Goal: Task Accomplishment & Management: Manage account settings

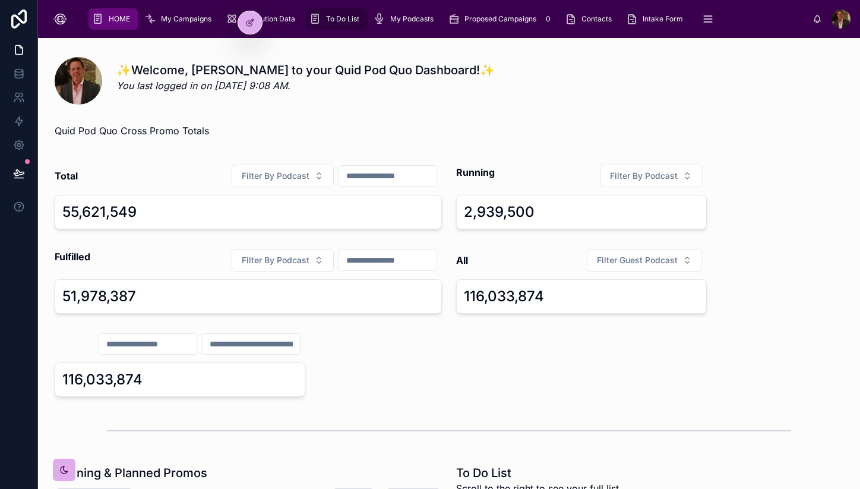
click at [337, 21] on span "To Do List" at bounding box center [342, 18] width 33 height 9
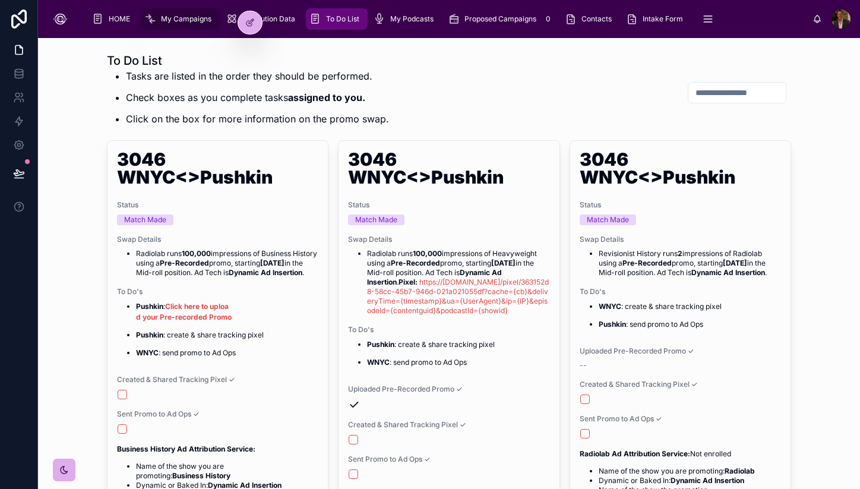
click at [180, 29] on link "My Campaigns" at bounding box center [180, 18] width 79 height 21
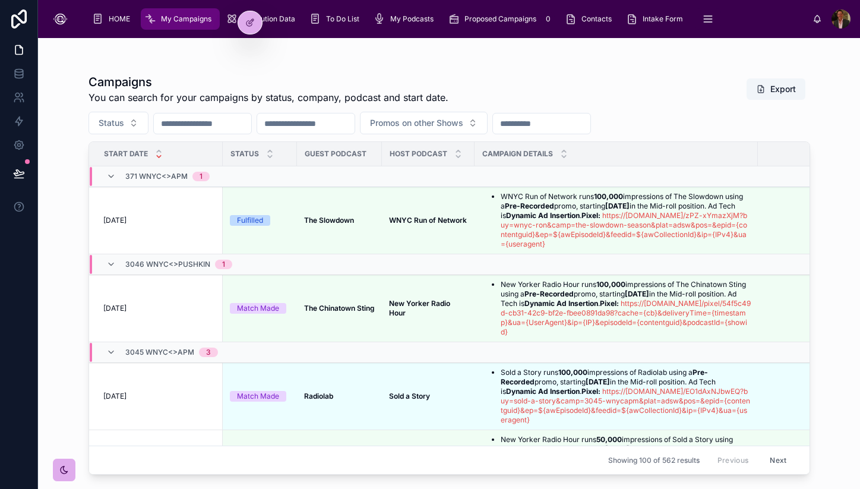
click at [223, 128] on input "text" at bounding box center [202, 123] width 97 height 17
type input "*******"
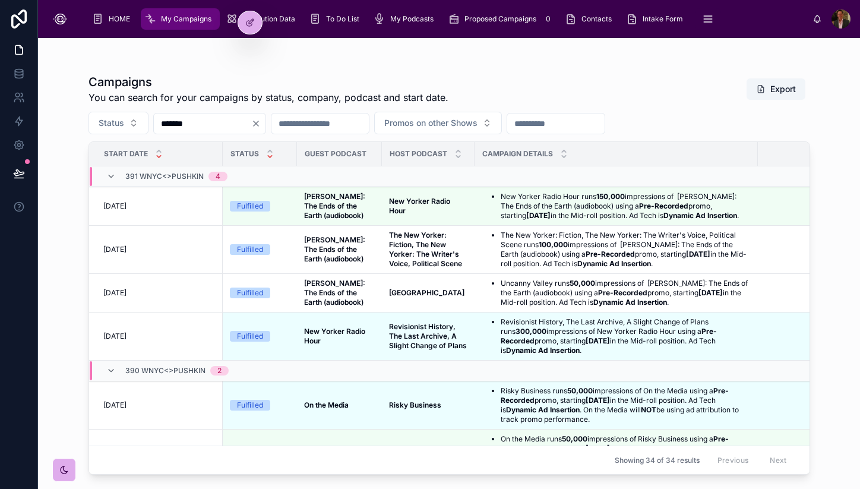
click at [270, 154] on div at bounding box center [270, 153] width 8 height 13
click at [270, 150] on icon at bounding box center [270, 151] width 8 height 8
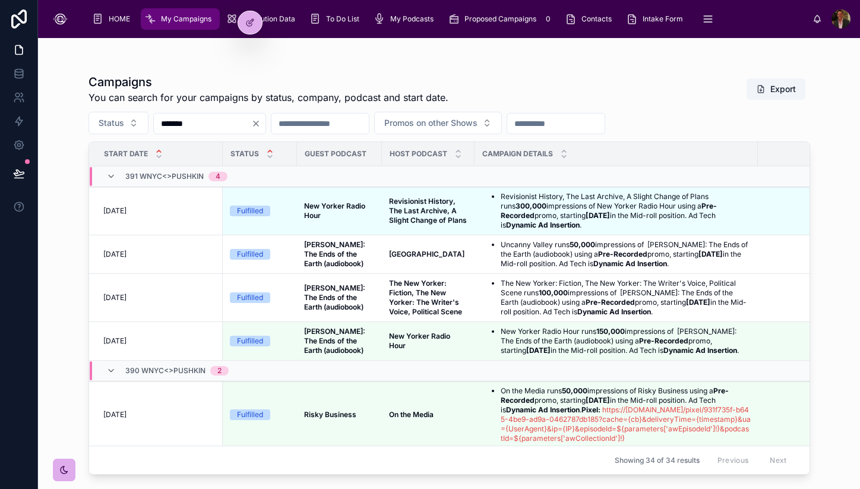
click at [159, 150] on icon at bounding box center [159, 151] width 8 height 8
click at [157, 155] on icon at bounding box center [159, 157] width 8 height 8
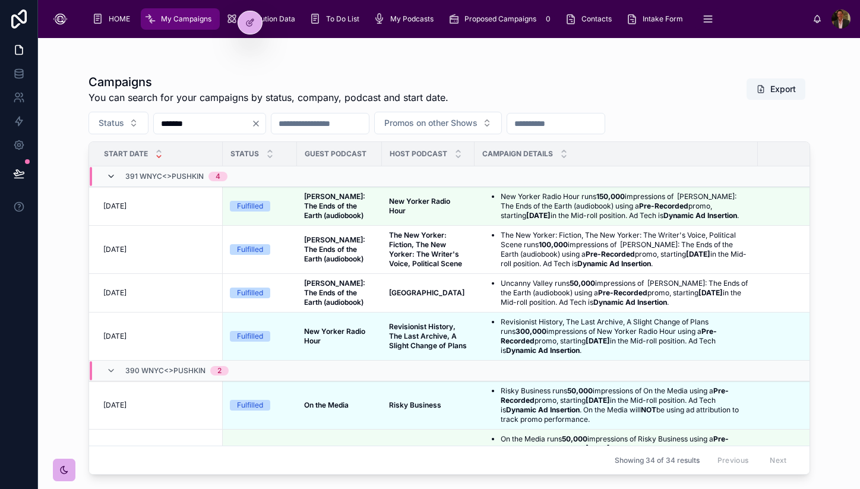
click at [109, 172] on icon at bounding box center [110, 176] width 9 height 9
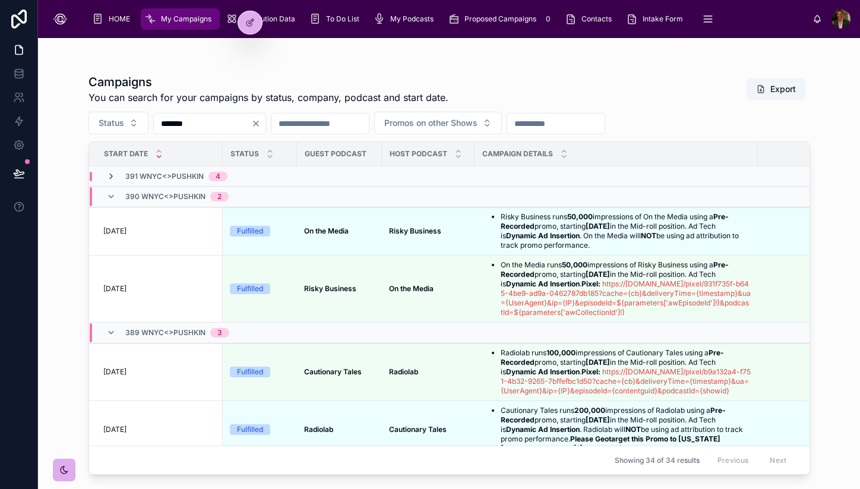
click at [114, 177] on icon at bounding box center [110, 176] width 9 height 9
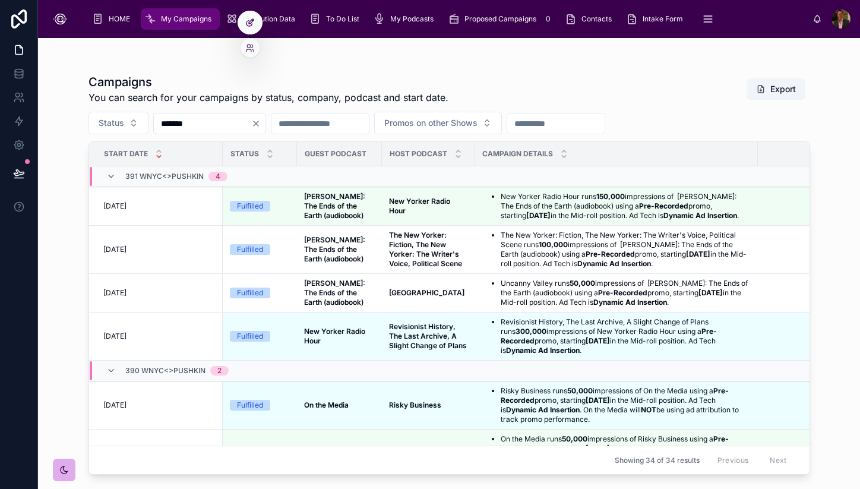
click at [252, 26] on icon at bounding box center [249, 22] width 9 height 9
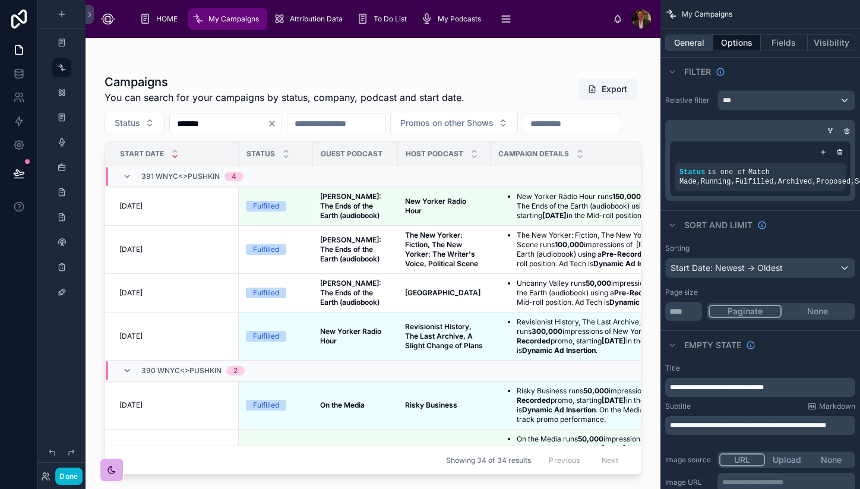
click at [689, 43] on button "General" at bounding box center [689, 42] width 48 height 17
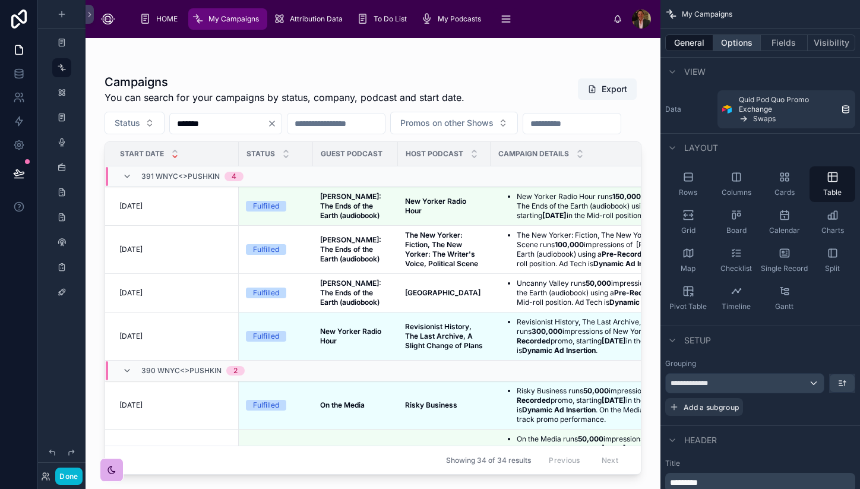
click at [742, 45] on button "Options" at bounding box center [736, 42] width 47 height 17
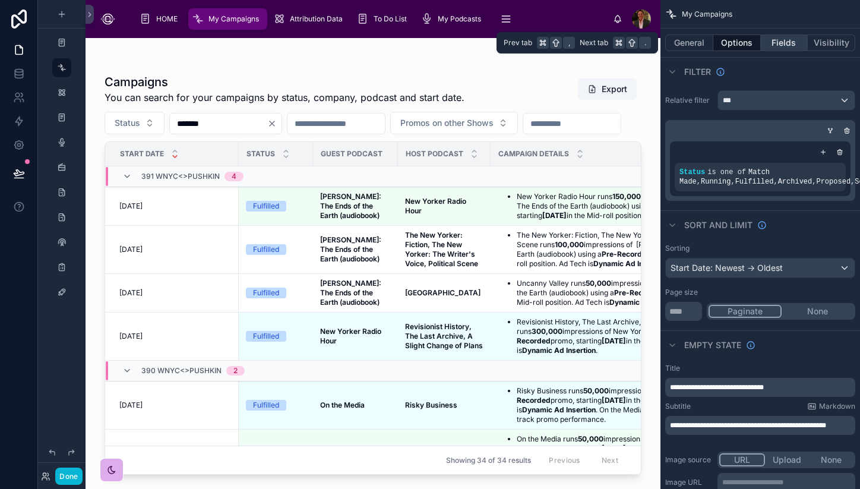
click at [794, 44] on button "Fields" at bounding box center [784, 42] width 47 height 17
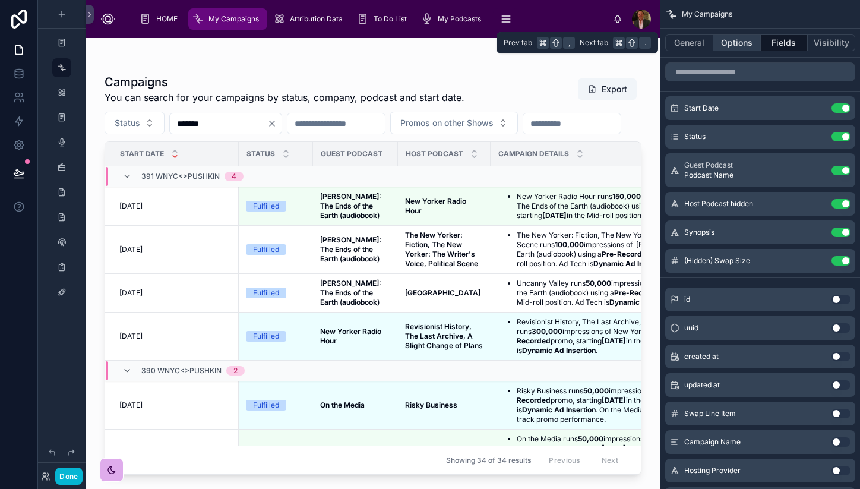
click at [745, 44] on button "Options" at bounding box center [736, 42] width 47 height 17
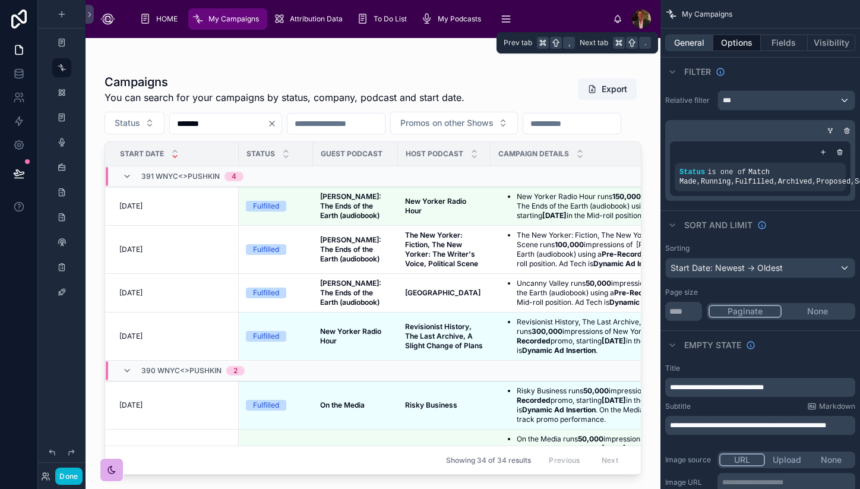
click at [694, 43] on button "General" at bounding box center [689, 42] width 48 height 17
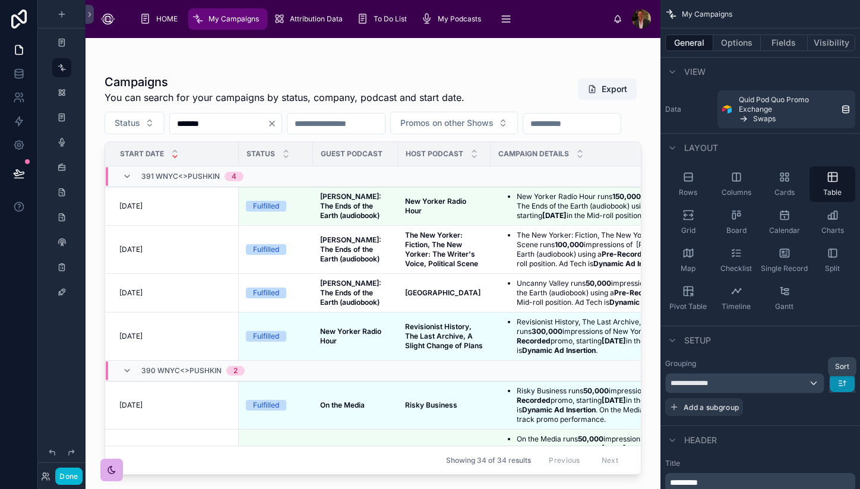
click at [840, 385] on icon "scrollable content" at bounding box center [841, 382] width 9 height 9
click at [834, 431] on span "Z -> A" at bounding box center [833, 432] width 24 height 14
click at [73, 473] on button "Done" at bounding box center [68, 475] width 27 height 17
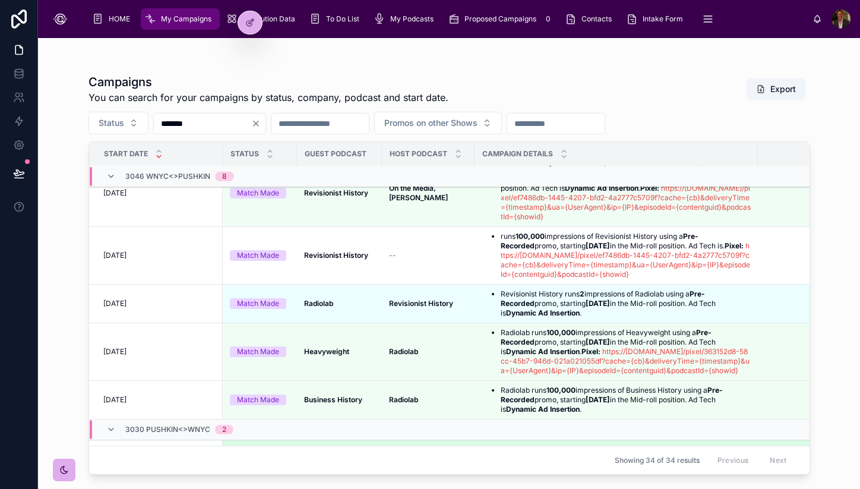
scroll to position [1640, 0]
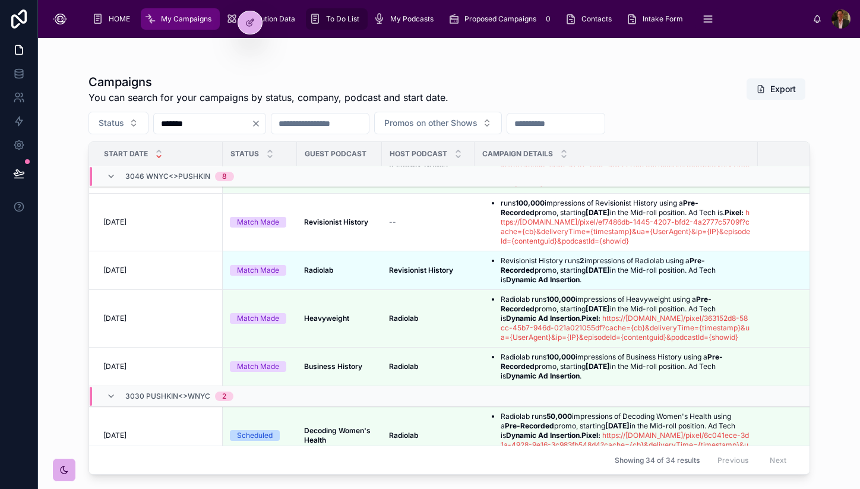
click at [335, 23] on span "To Do List" at bounding box center [342, 18] width 33 height 9
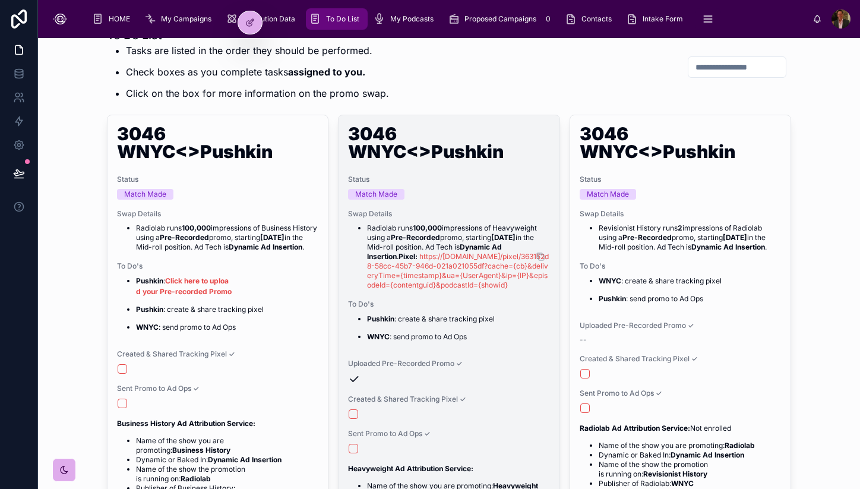
scroll to position [29, 0]
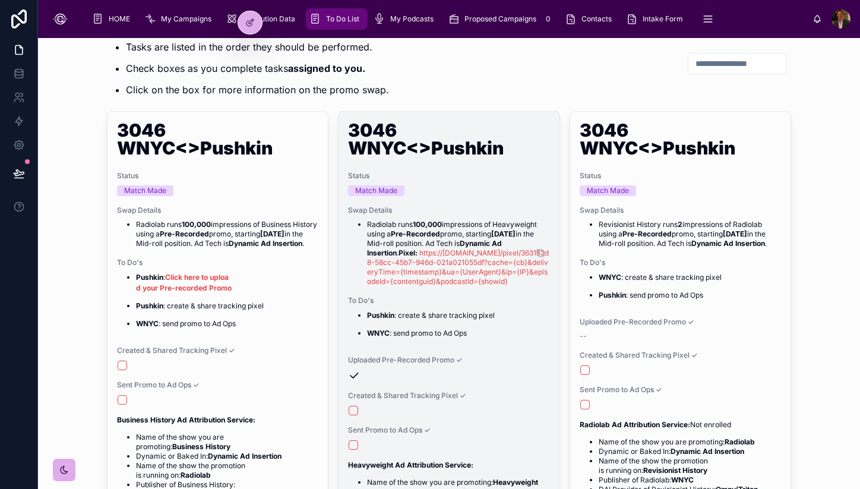
click at [440, 233] on strong "Pre-Recorded" at bounding box center [415, 233] width 49 height 9
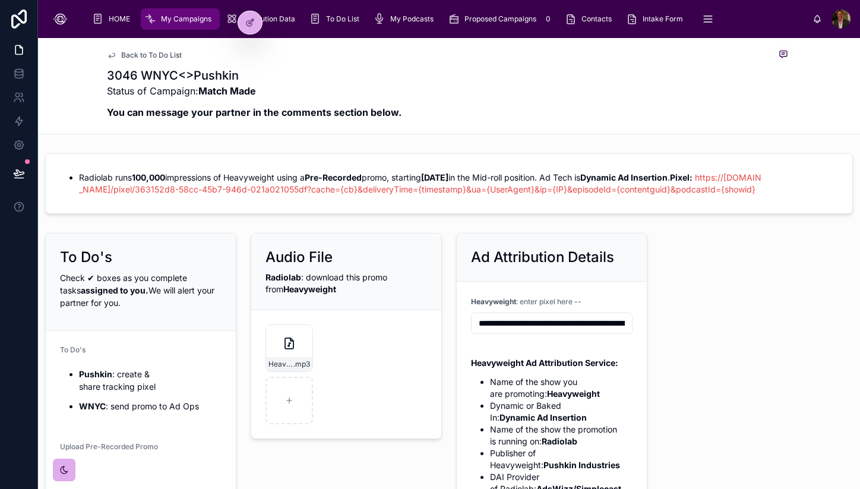
click at [547, 331] on input "**********" at bounding box center [551, 323] width 160 height 17
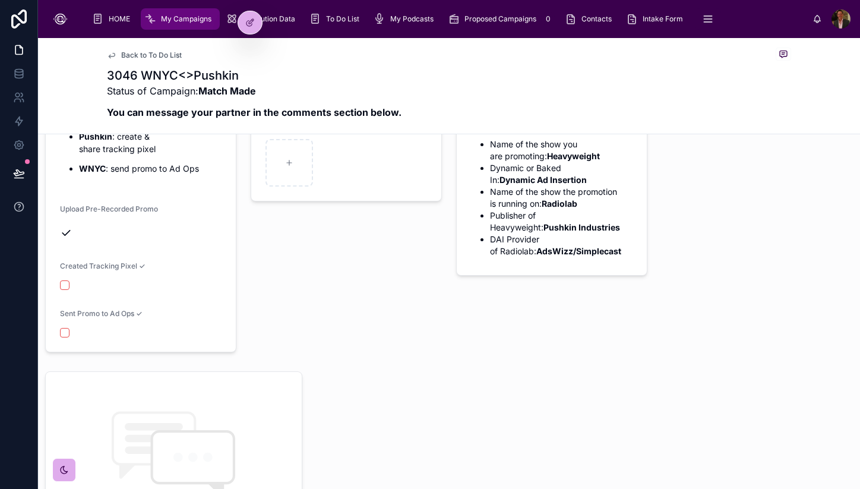
scroll to position [240, 0]
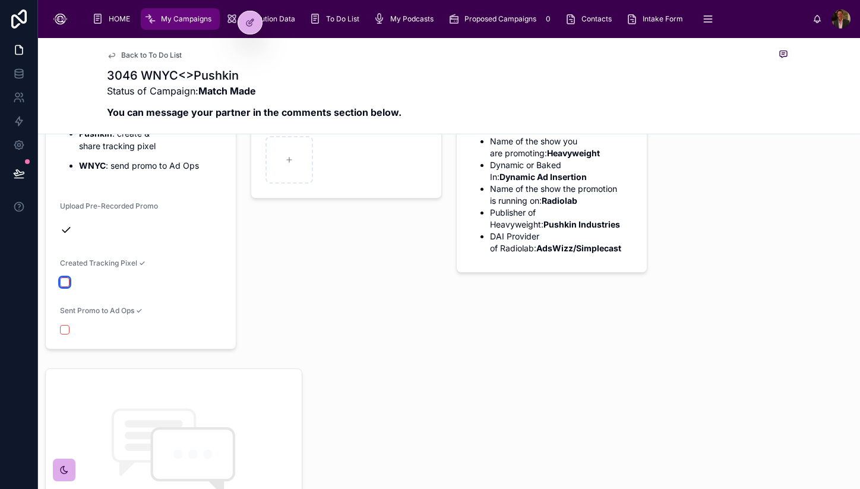
click at [65, 287] on button "button" at bounding box center [64, 281] width 9 height 9
click at [63, 334] on button "button" at bounding box center [64, 329] width 9 height 9
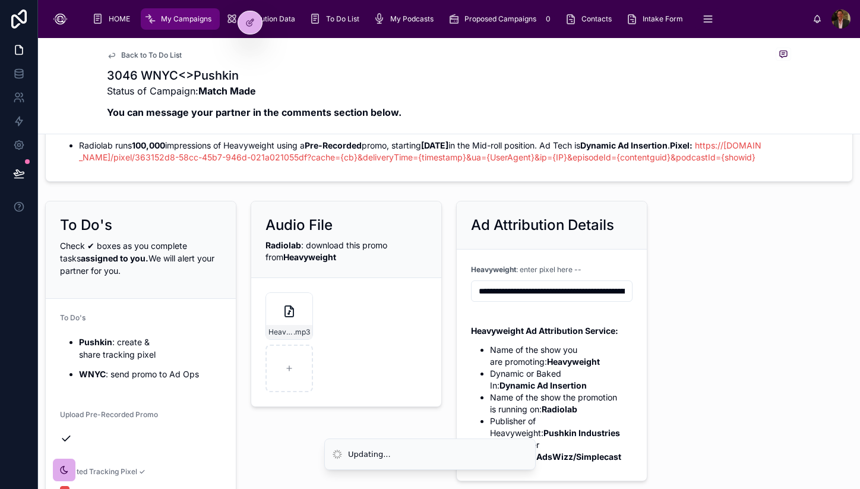
scroll to position [0, 0]
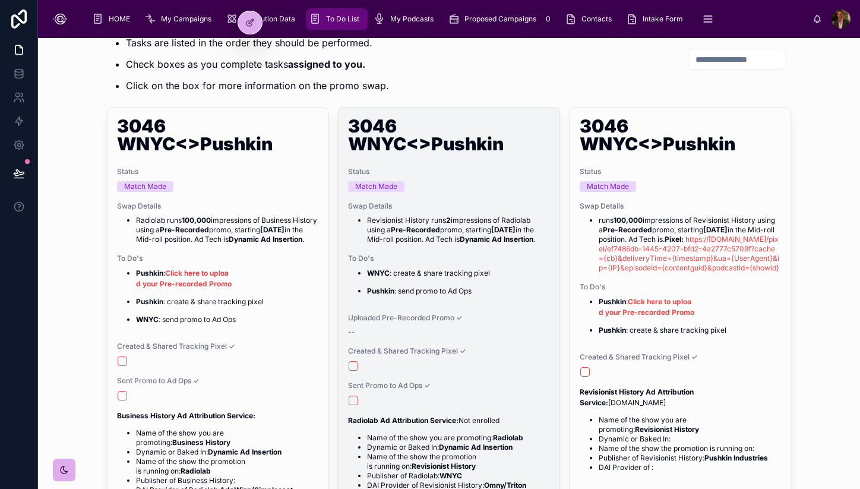
scroll to position [37, 0]
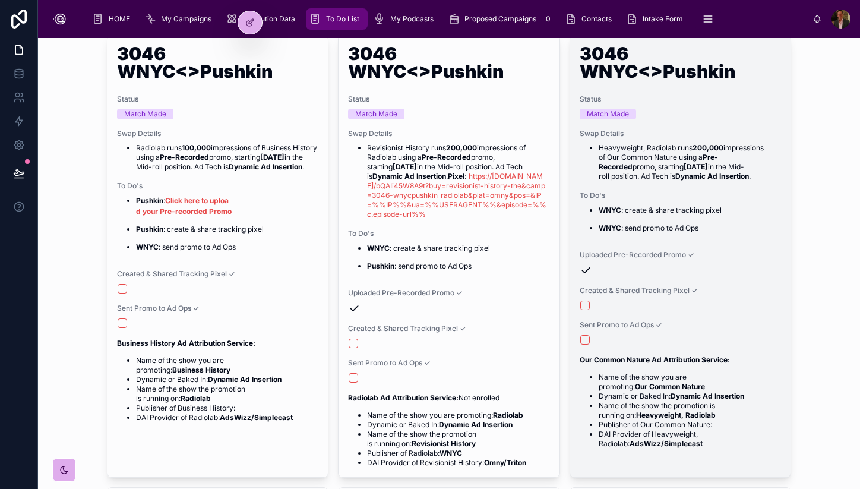
scroll to position [103, 0]
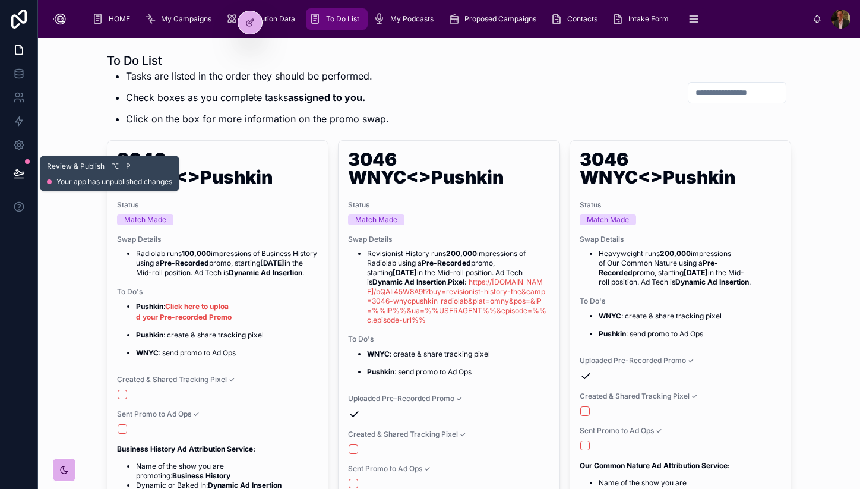
click at [18, 172] on icon at bounding box center [19, 173] width 12 height 12
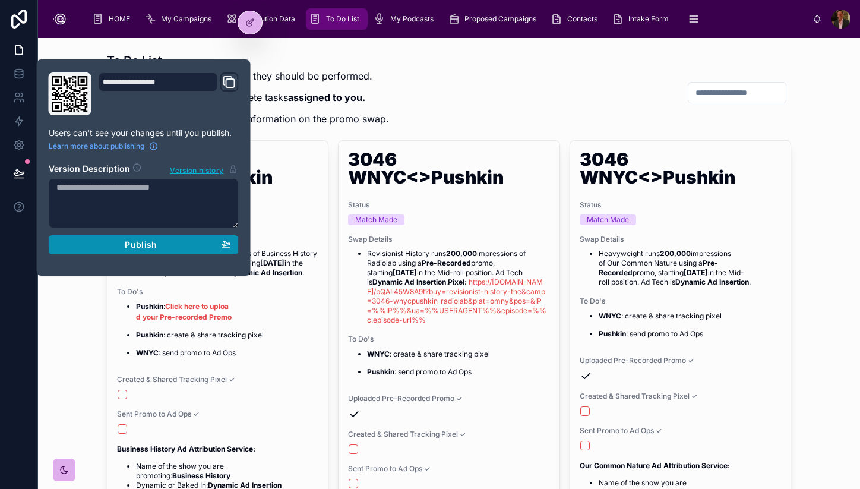
click at [133, 243] on span "Publish" at bounding box center [141, 244] width 32 height 11
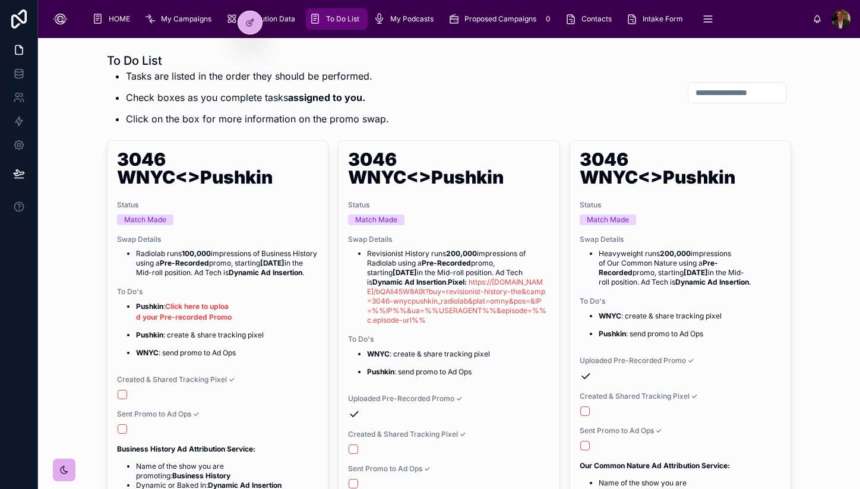
click at [435, 88] on div "To Do List Tasks are listed in the order they should be performed. Check boxes …" at bounding box center [449, 92] width 684 height 81
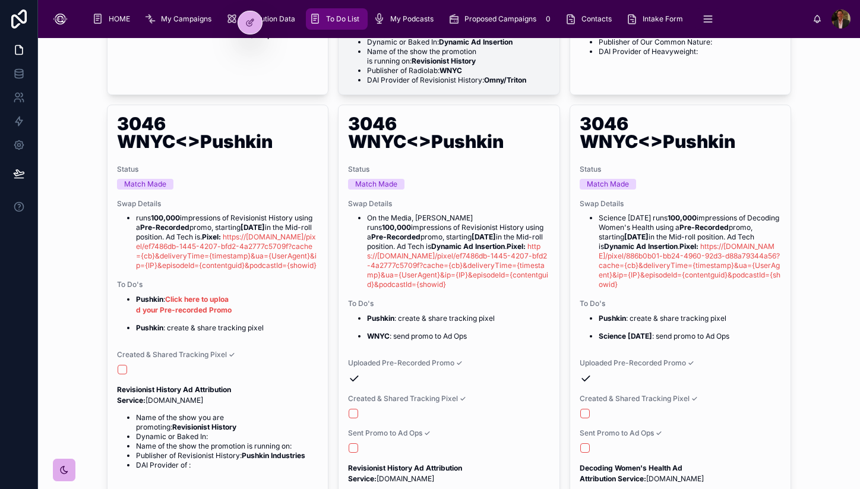
scroll to position [490, 0]
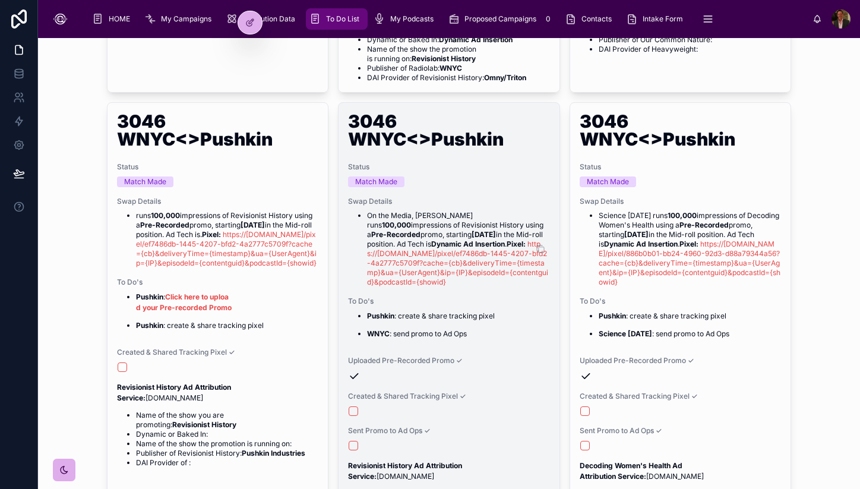
click at [480, 231] on li "On the Media, Brian Lehrer runs 100,000 impressions of Revisionist History usin…" at bounding box center [458, 249] width 182 height 76
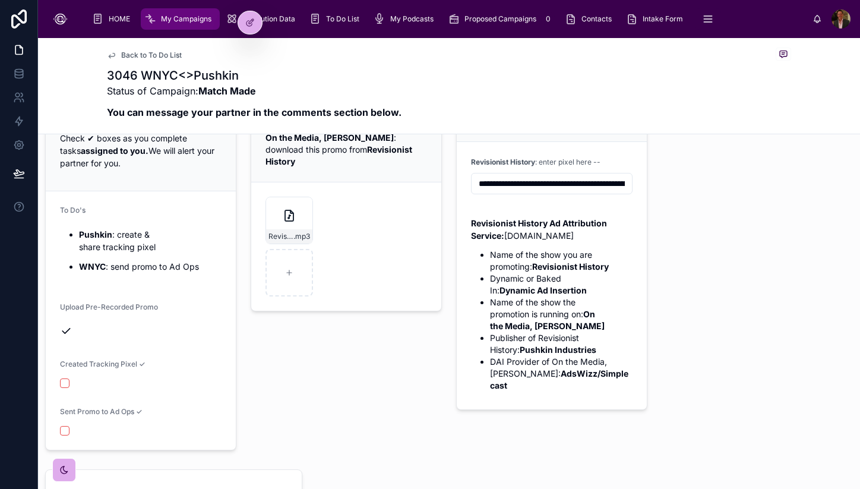
scroll to position [138, 0]
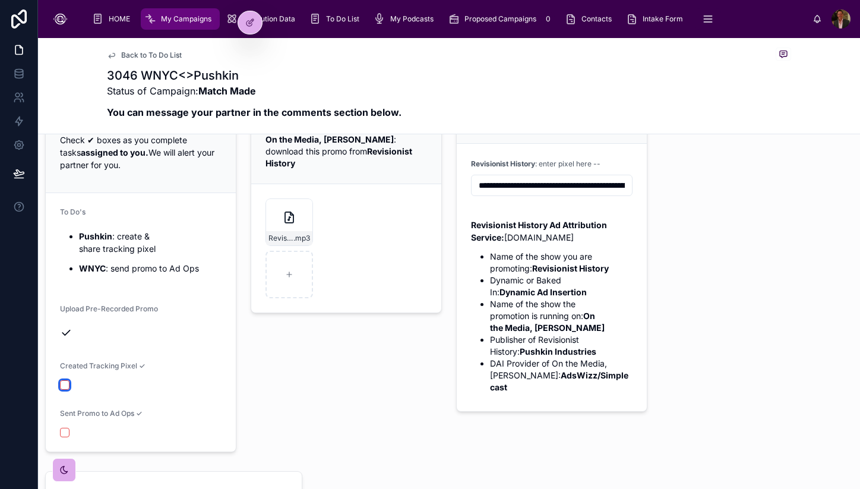
click at [68, 389] on button "button" at bounding box center [64, 384] width 9 height 9
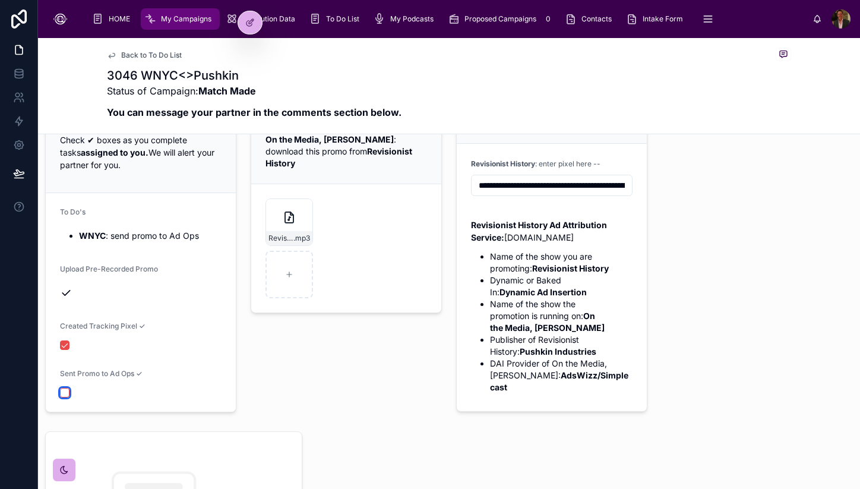
click at [62, 397] on button "button" at bounding box center [64, 392] width 9 height 9
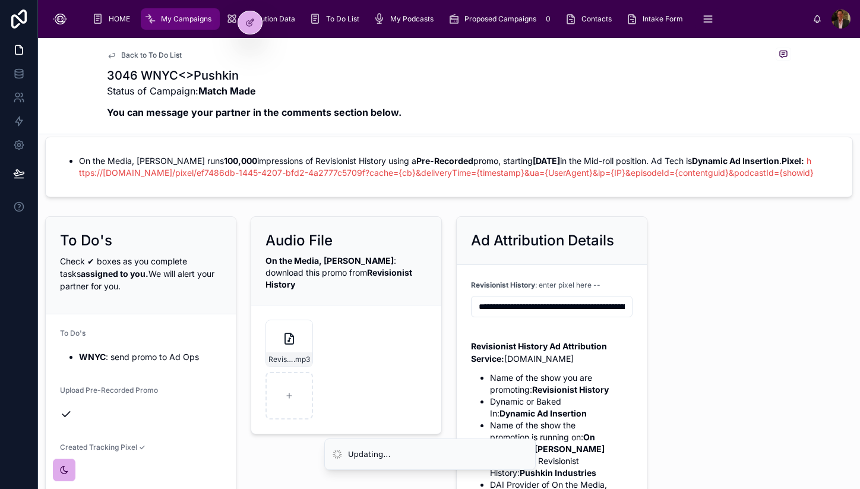
scroll to position [0, 0]
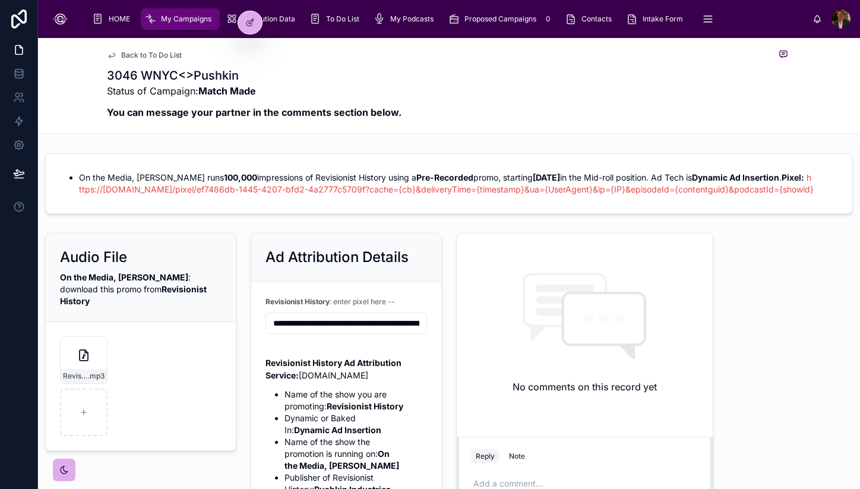
click at [173, 25] on div "My Campaigns" at bounding box center [180, 18] width 72 height 19
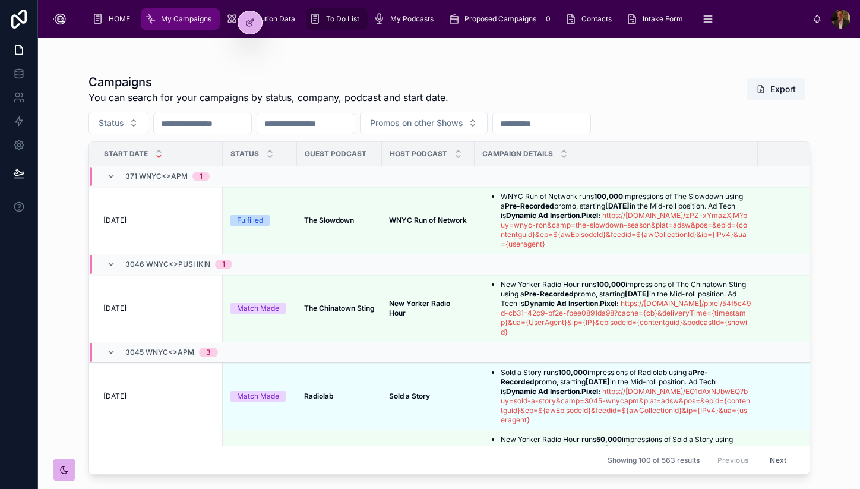
click at [341, 27] on div "To Do List" at bounding box center [336, 18] width 55 height 19
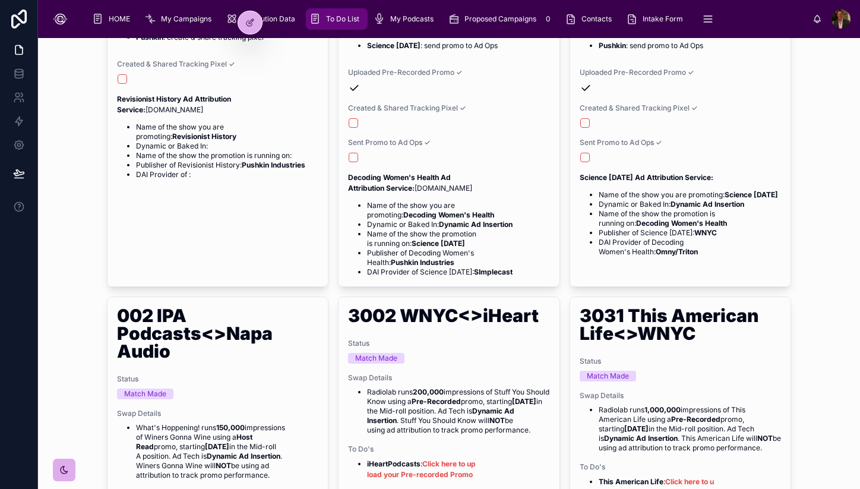
scroll to position [807, 0]
